Goal: Consume media (video, audio): Consume media (video, audio)

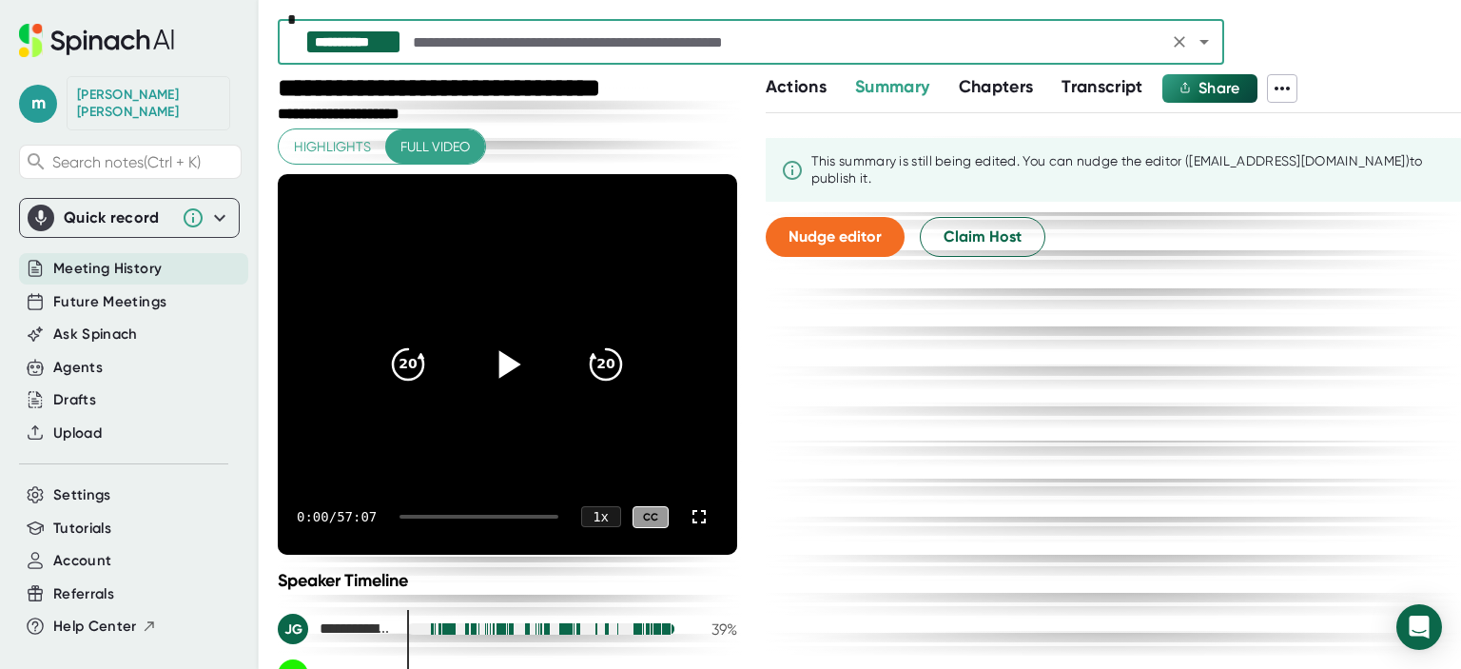
click at [500, 368] on icon at bounding box center [511, 365] width 22 height 28
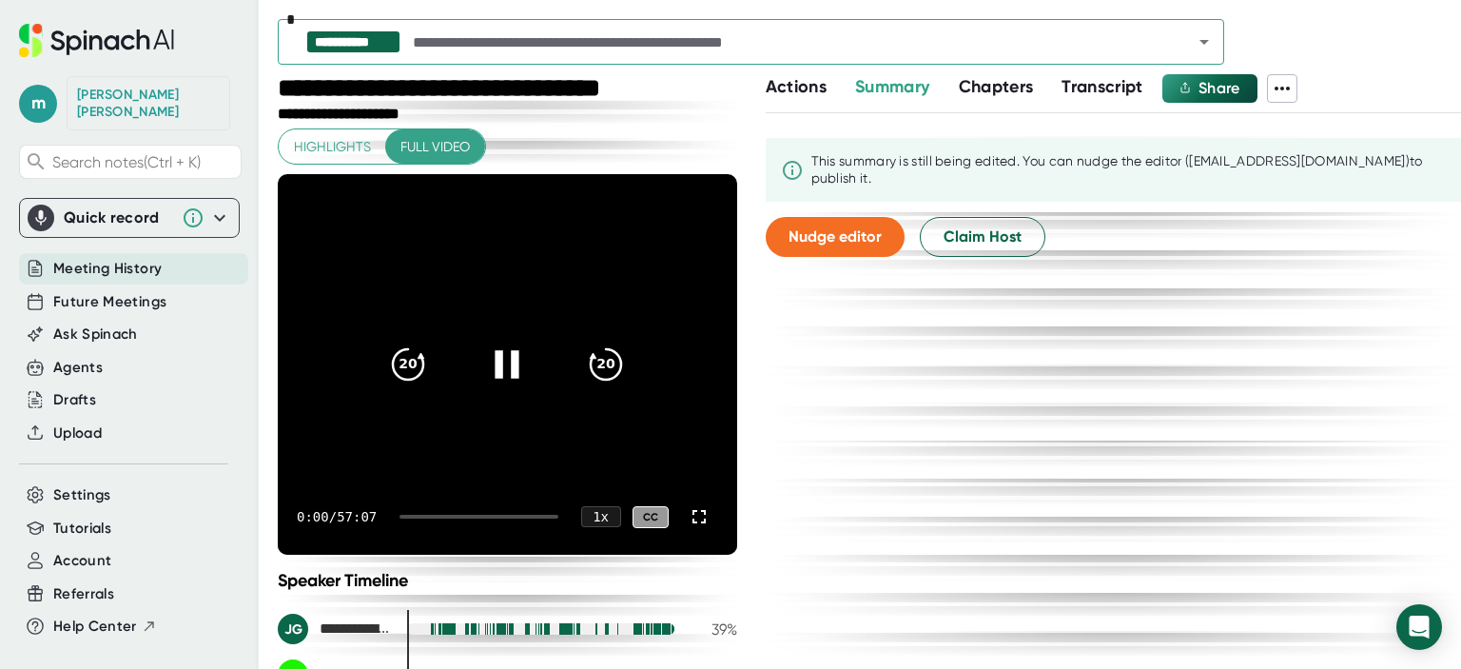
click at [483, 513] on div "0:00 / 57:07 1 x CC" at bounding box center [508, 517] width 460 height 76
click at [483, 515] on div at bounding box center [479, 517] width 158 height 4
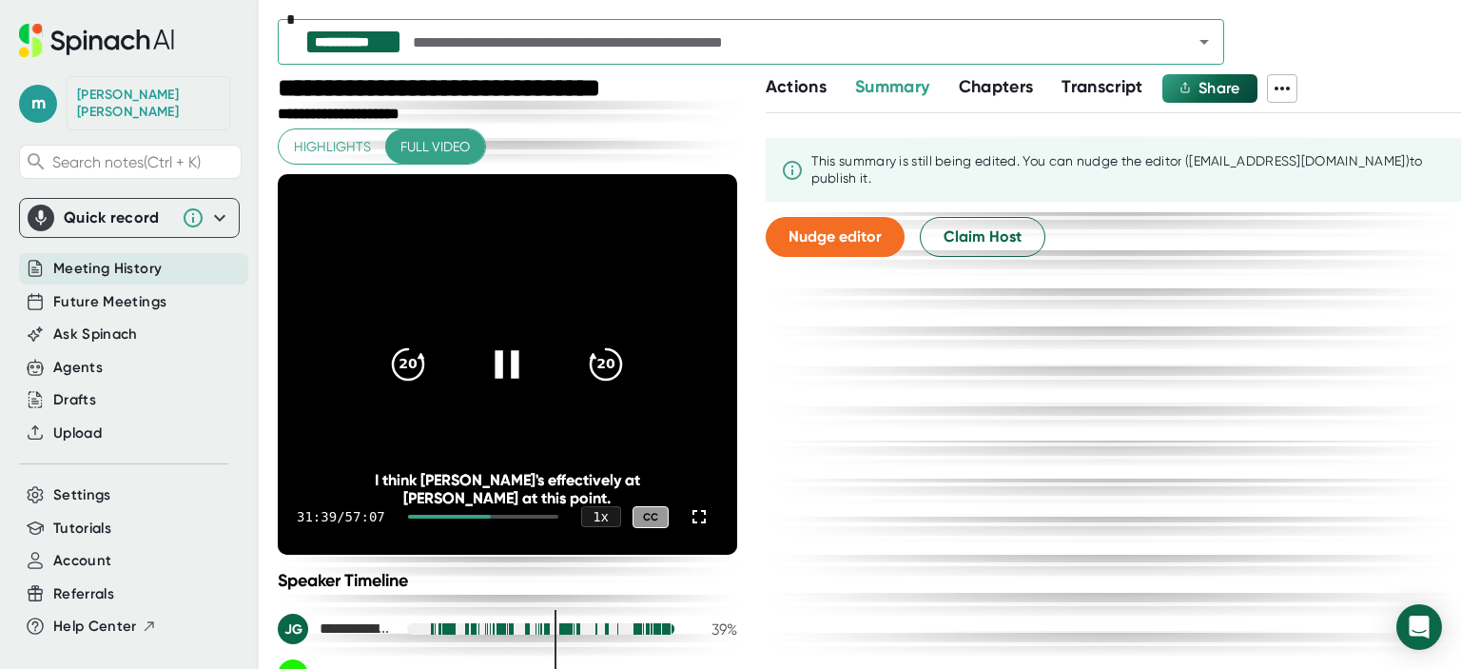
click at [485, 370] on icon at bounding box center [507, 365] width 48 height 48
click at [502, 509] on div "31:39 / 57:07 1 x CC" at bounding box center [508, 517] width 460 height 76
click at [507, 517] on div at bounding box center [483, 517] width 150 height 4
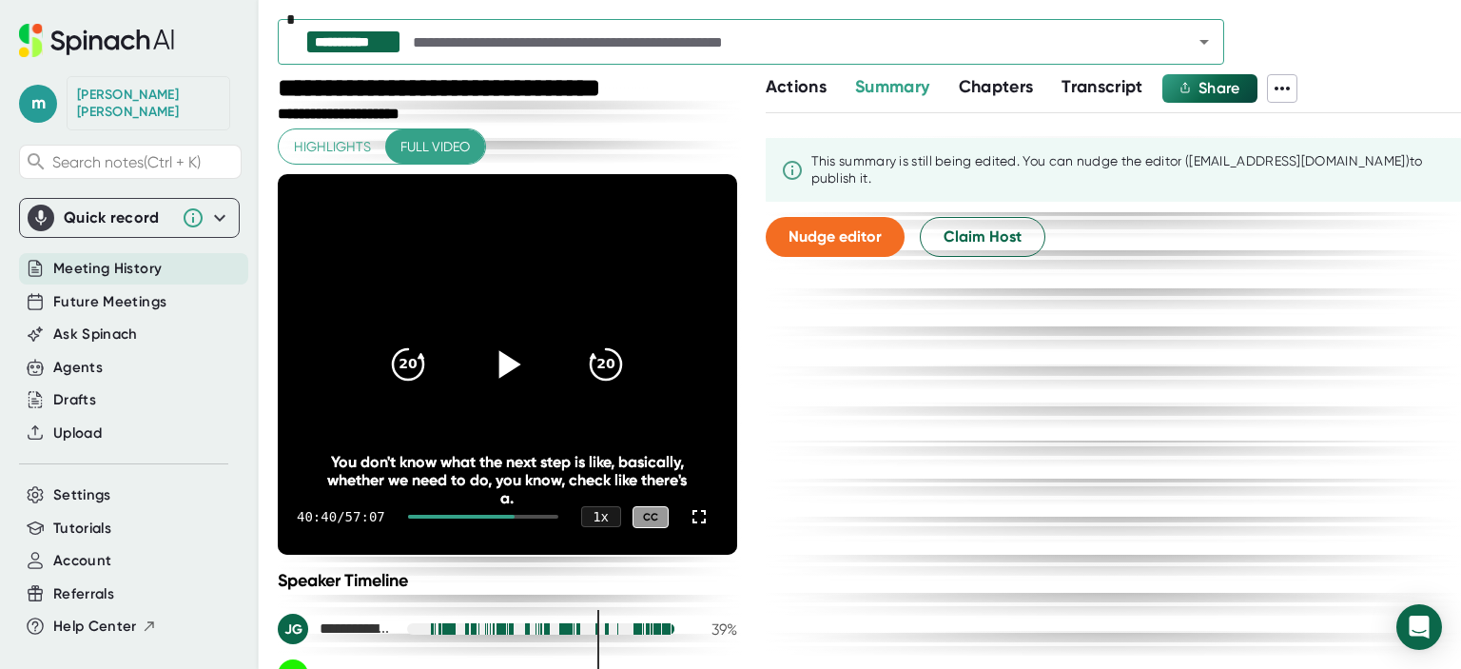
click at [499, 377] on icon at bounding box center [507, 365] width 48 height 48
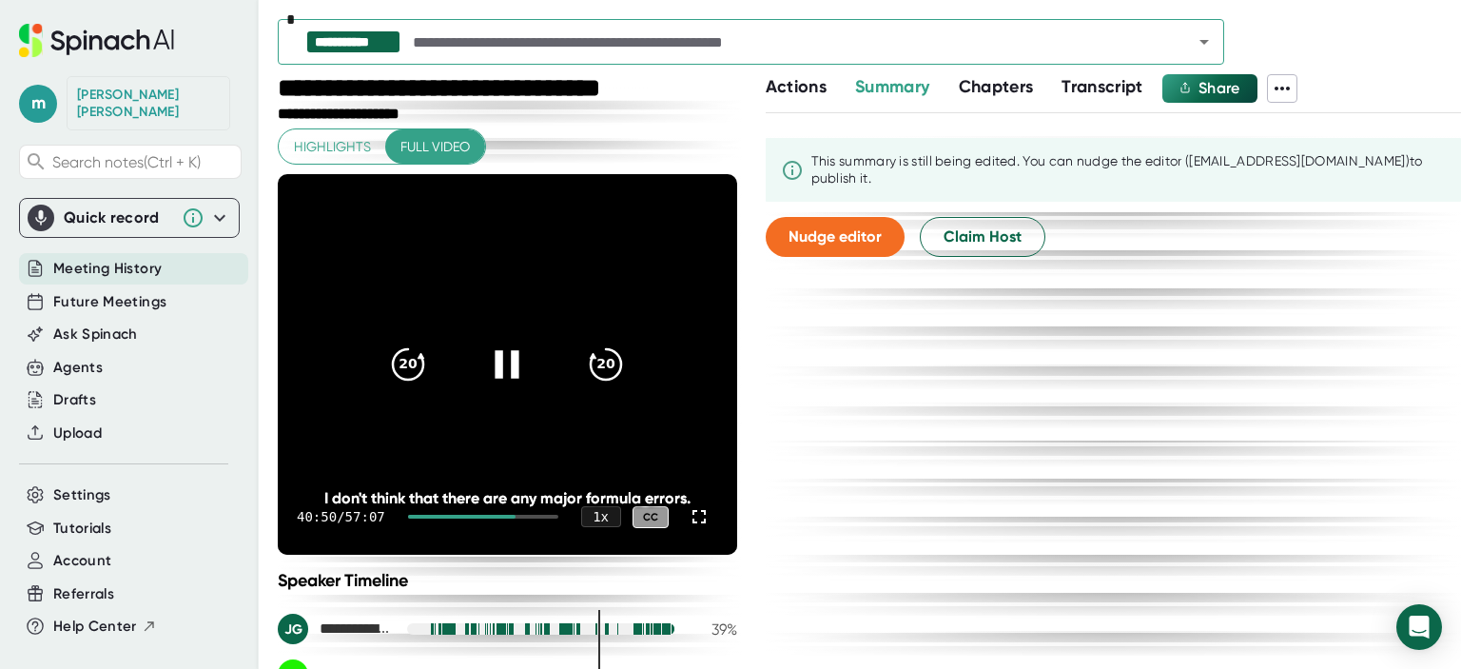
click at [520, 516] on div at bounding box center [483, 517] width 150 height 4
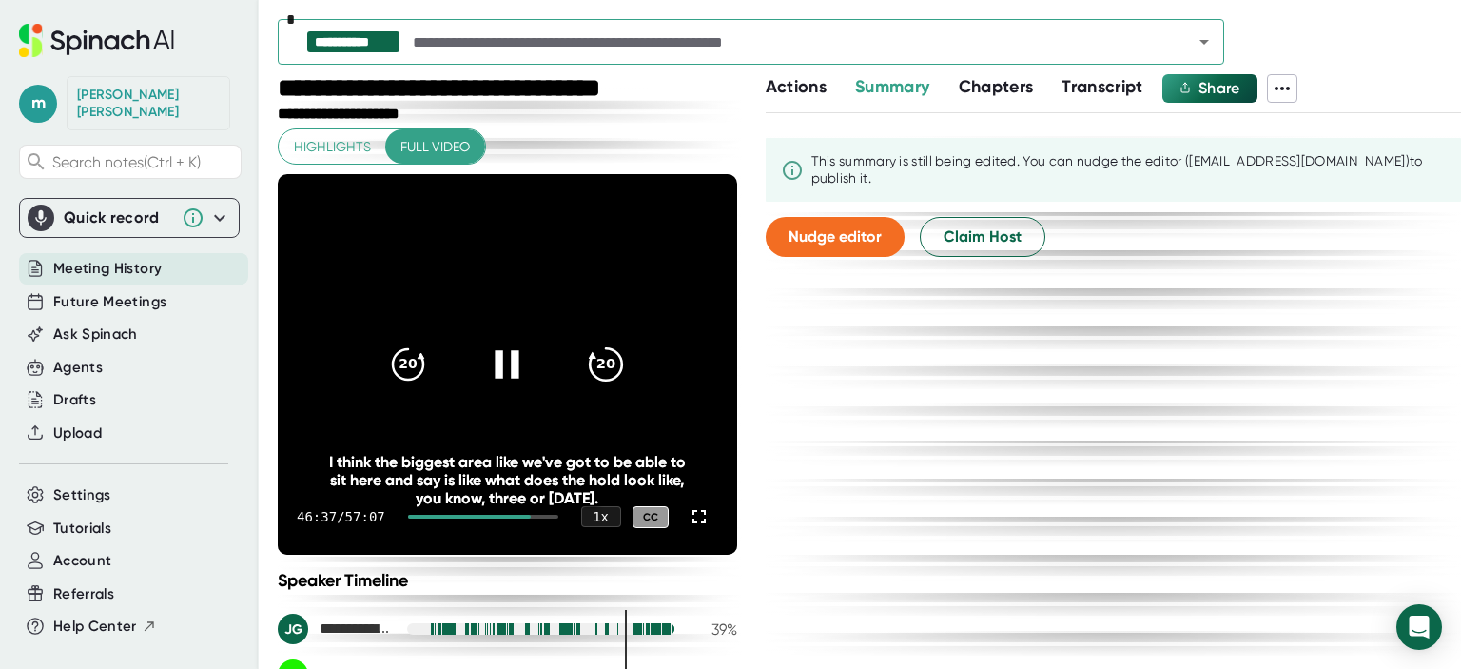
click at [592, 365] on icon "20" at bounding box center [606, 365] width 48 height 48
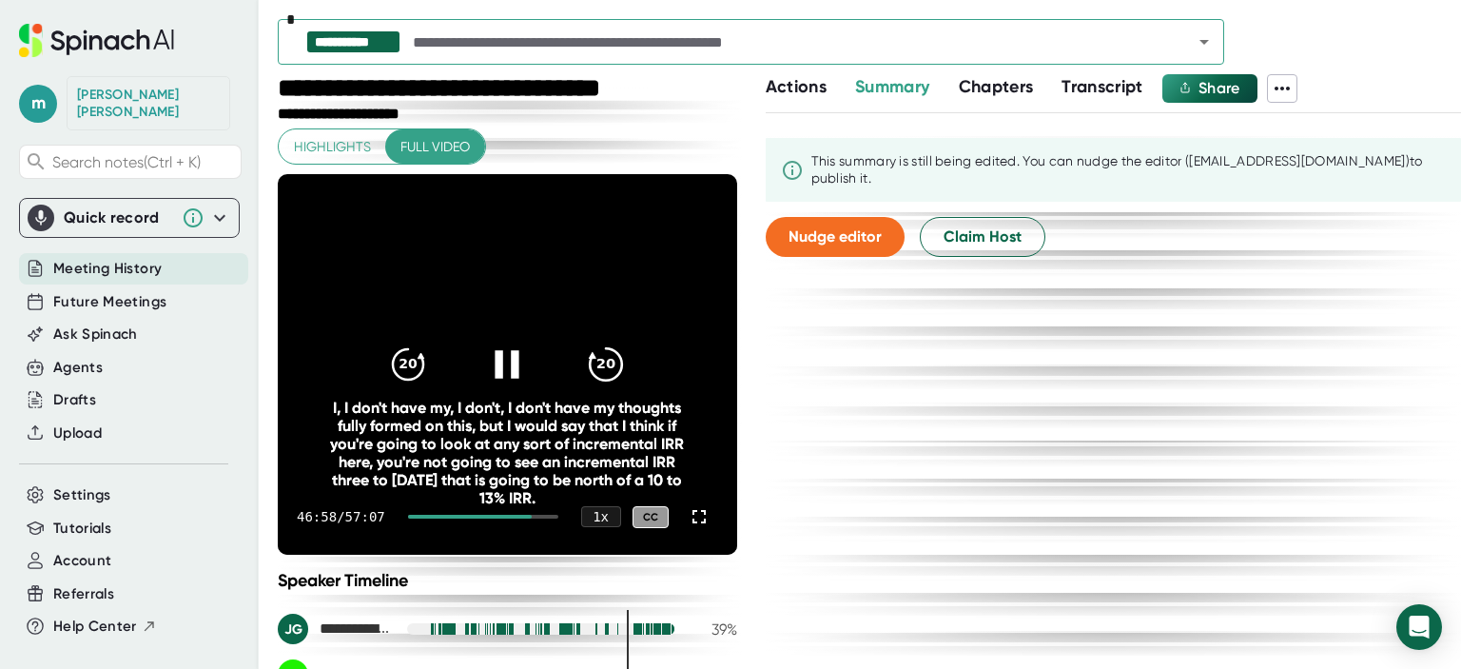
click at [592, 365] on icon "20" at bounding box center [606, 365] width 48 height 48
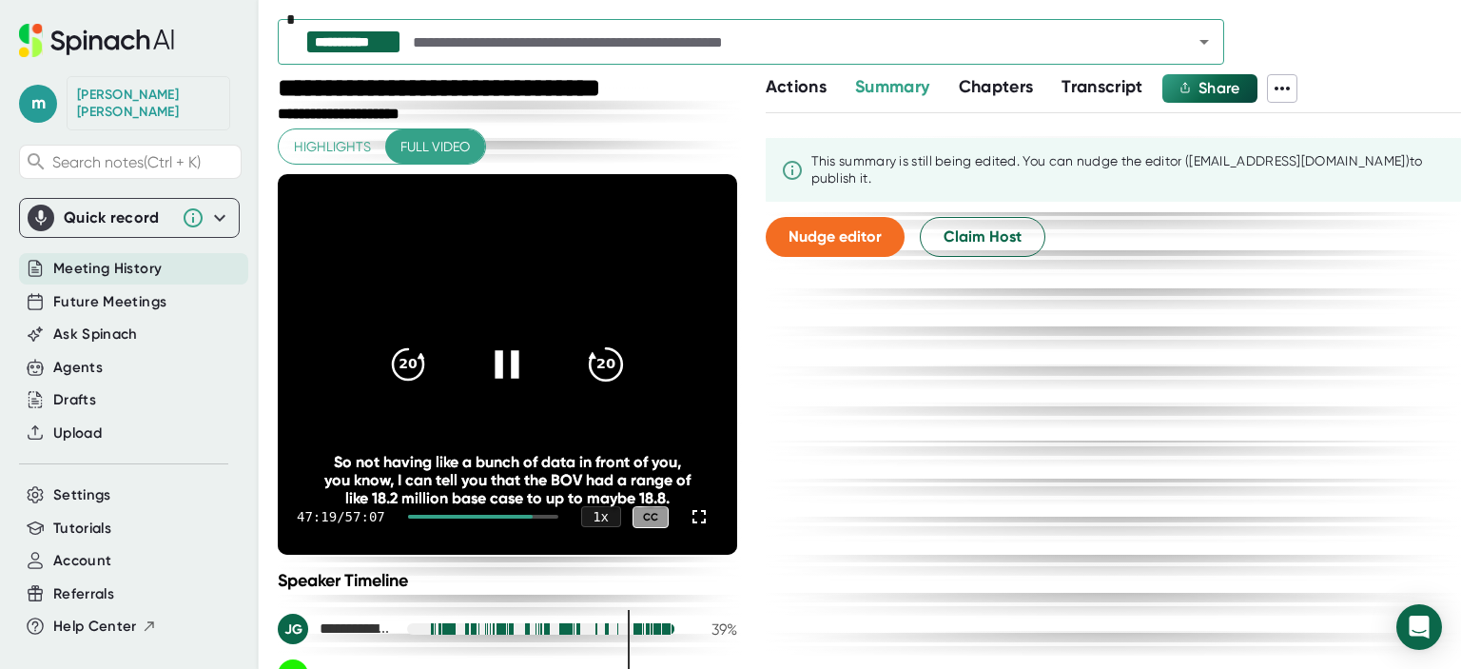
click at [592, 365] on icon "20" at bounding box center [606, 365] width 48 height 48
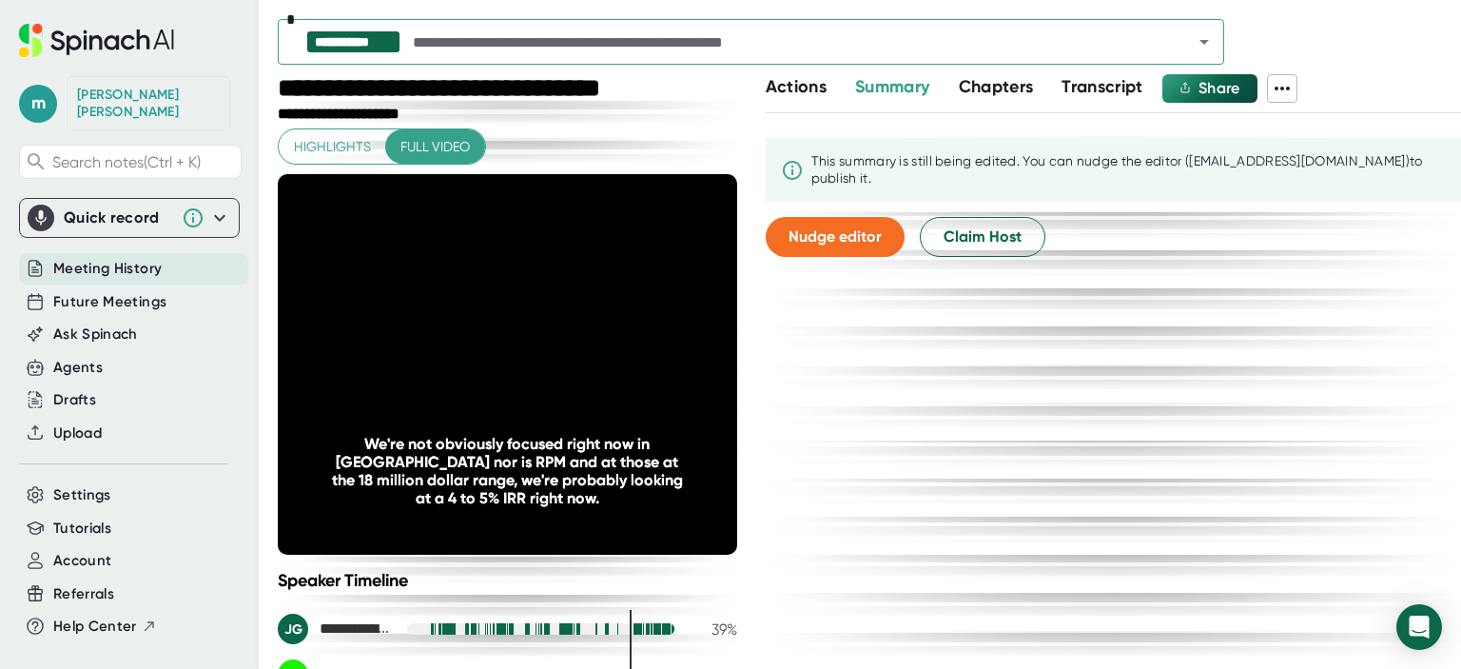
click at [592, 365] on icon "20" at bounding box center [606, 365] width 48 height 48
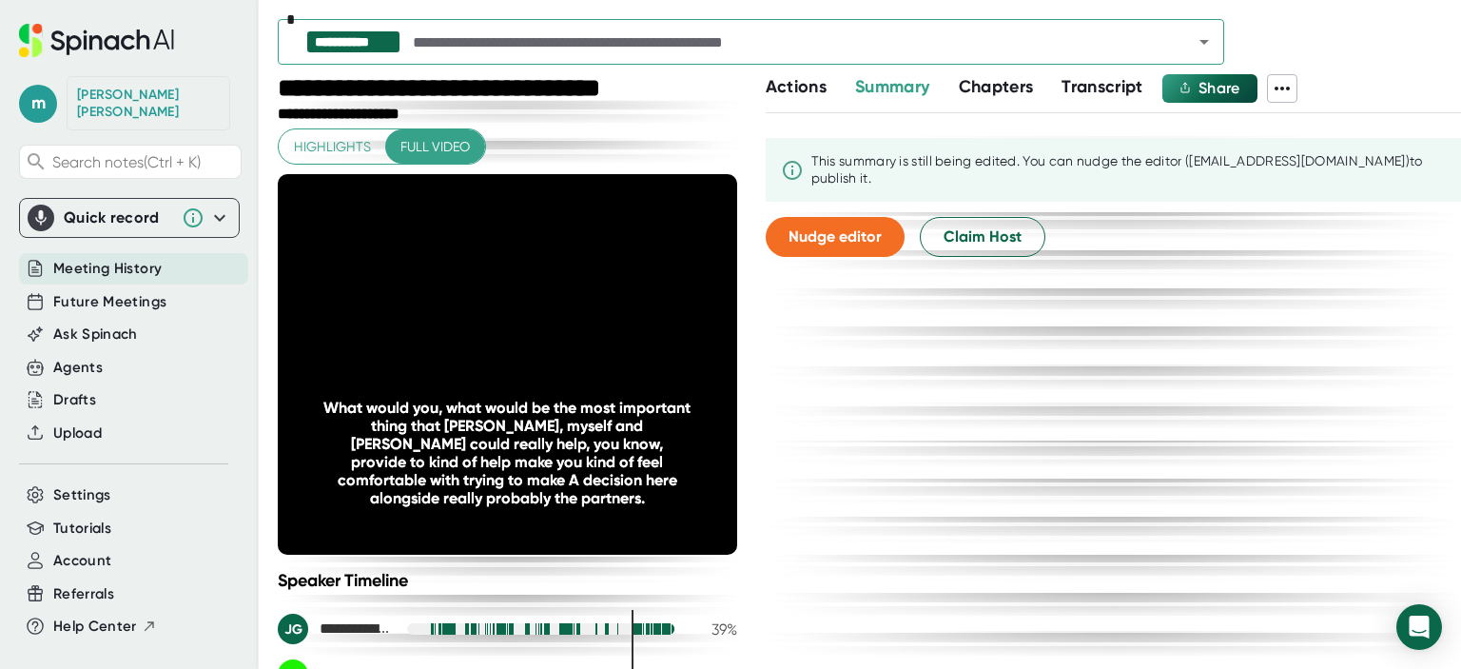
click at [592, 365] on icon "20" at bounding box center [606, 365] width 48 height 48
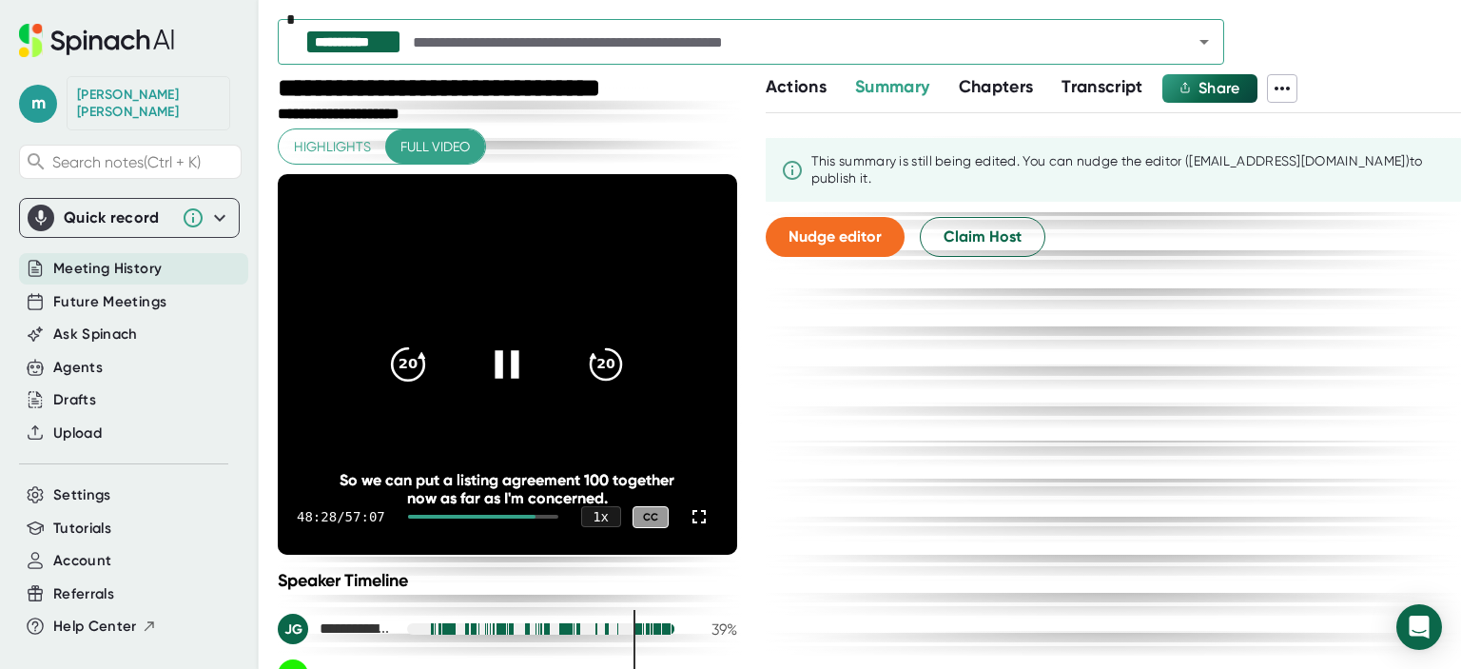
click at [409, 377] on icon "20" at bounding box center [408, 365] width 48 height 48
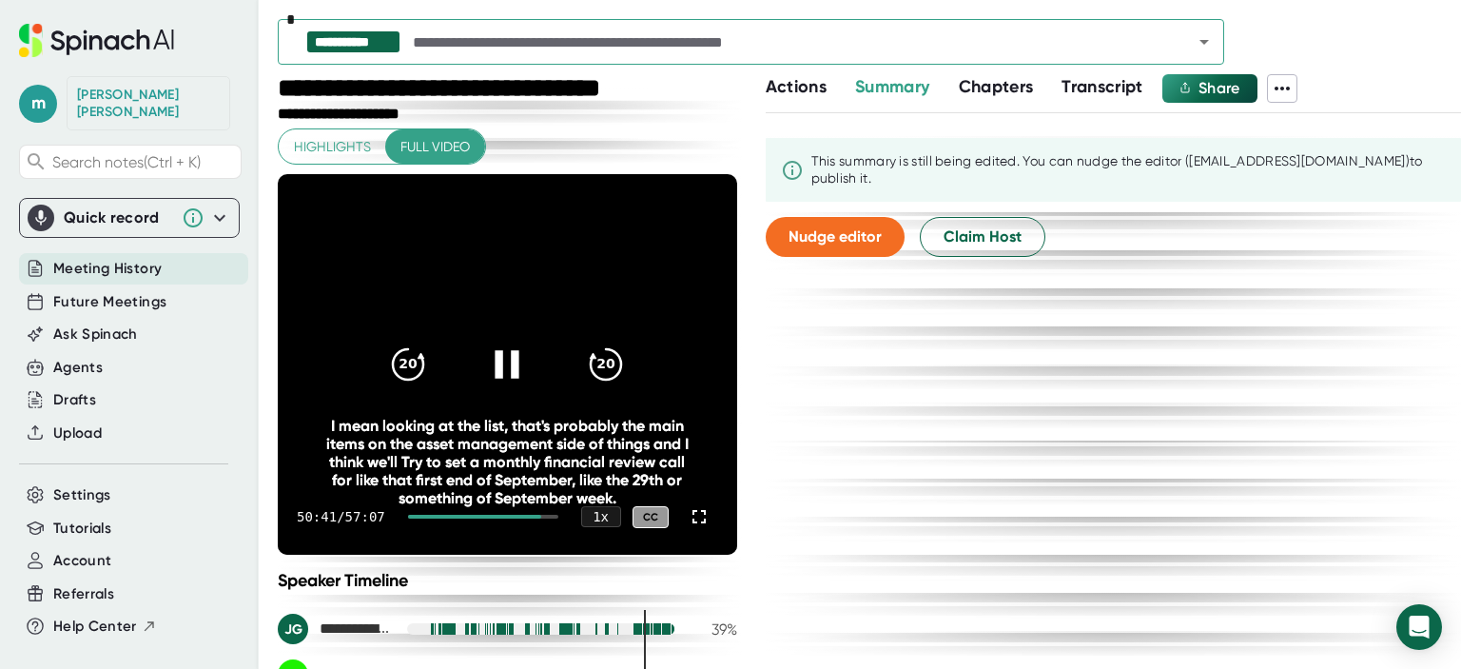
click at [510, 364] on icon at bounding box center [508, 365] width 24 height 28
